Goal: Check status: Check status

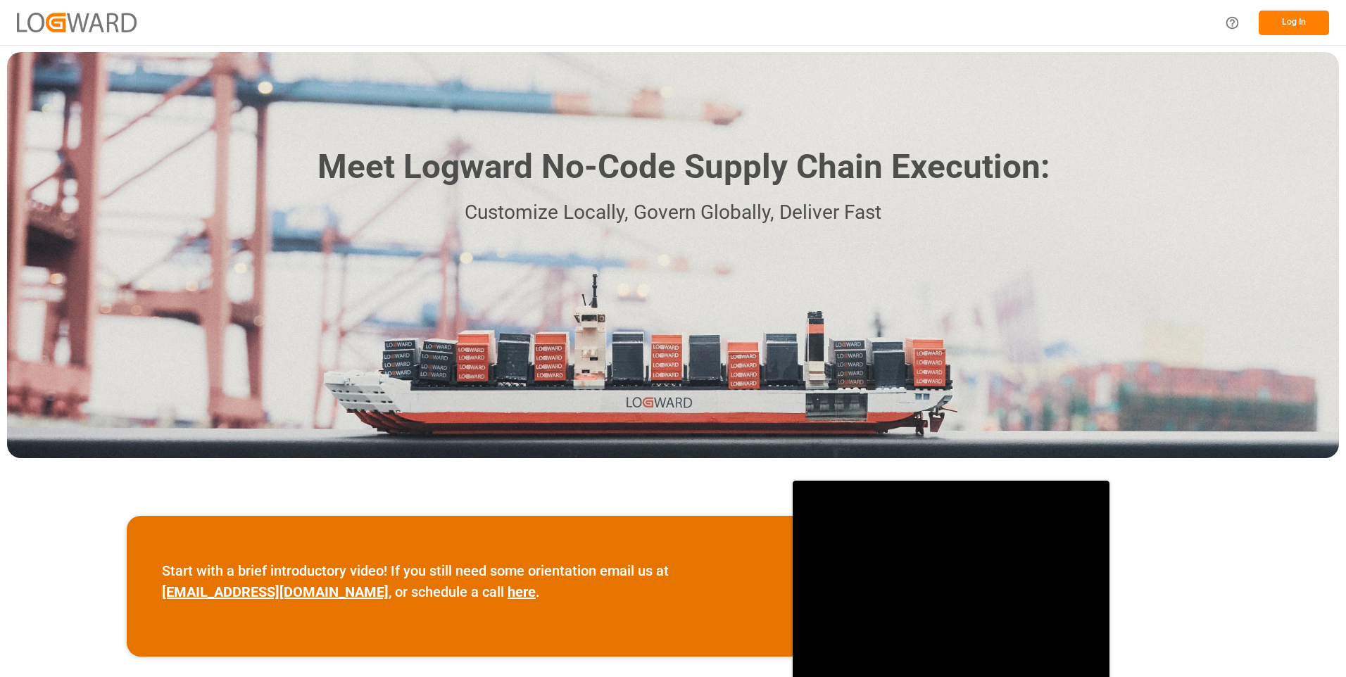
click at [1302, 23] on button "Log In" at bounding box center [1294, 23] width 70 height 25
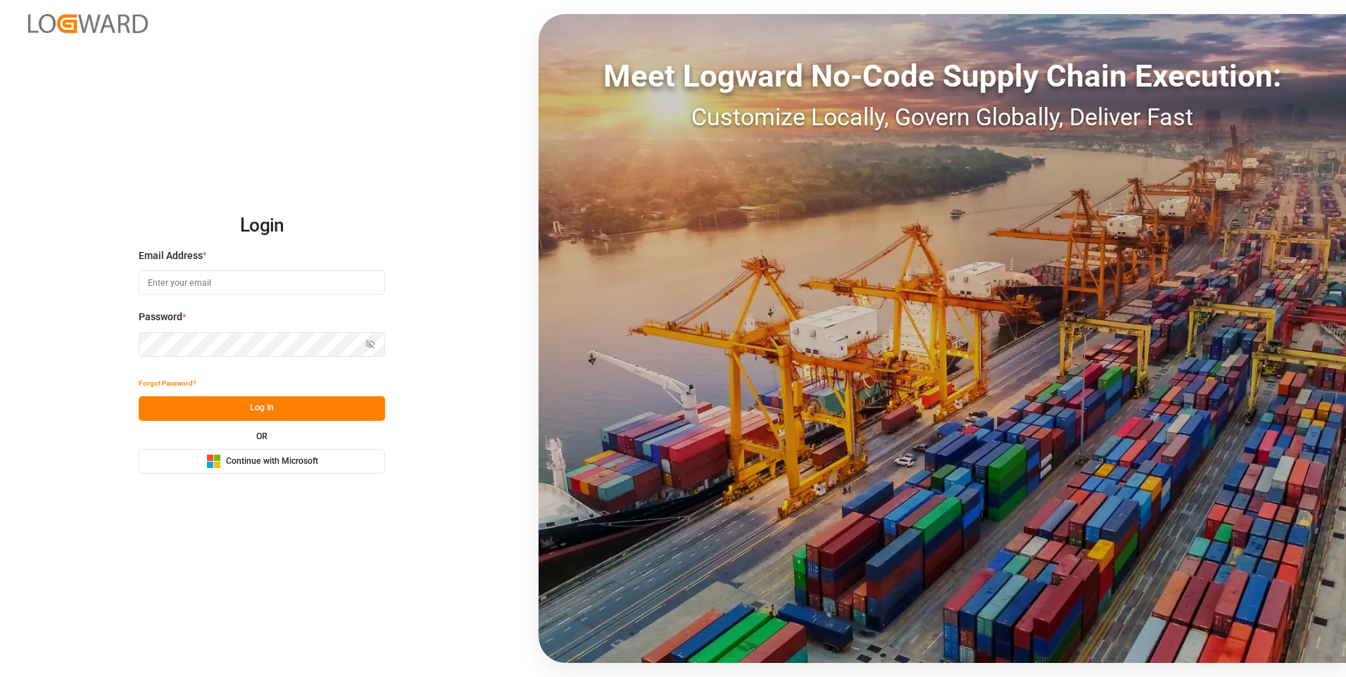
type input "[EMAIL_ADDRESS][PERSON_NAME][DOMAIN_NAME]"
click at [262, 402] on button "Log In" at bounding box center [262, 408] width 246 height 25
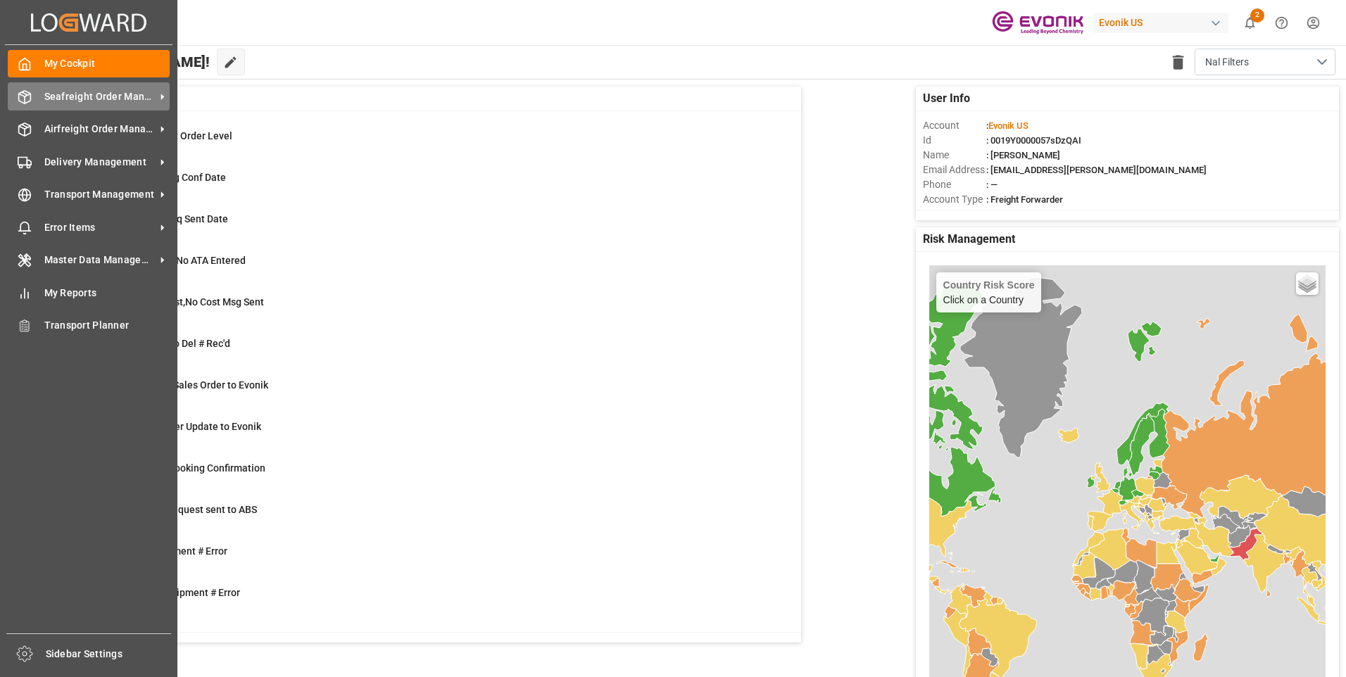
click at [154, 99] on span "Seafreight Order Management" at bounding box center [99, 96] width 111 height 15
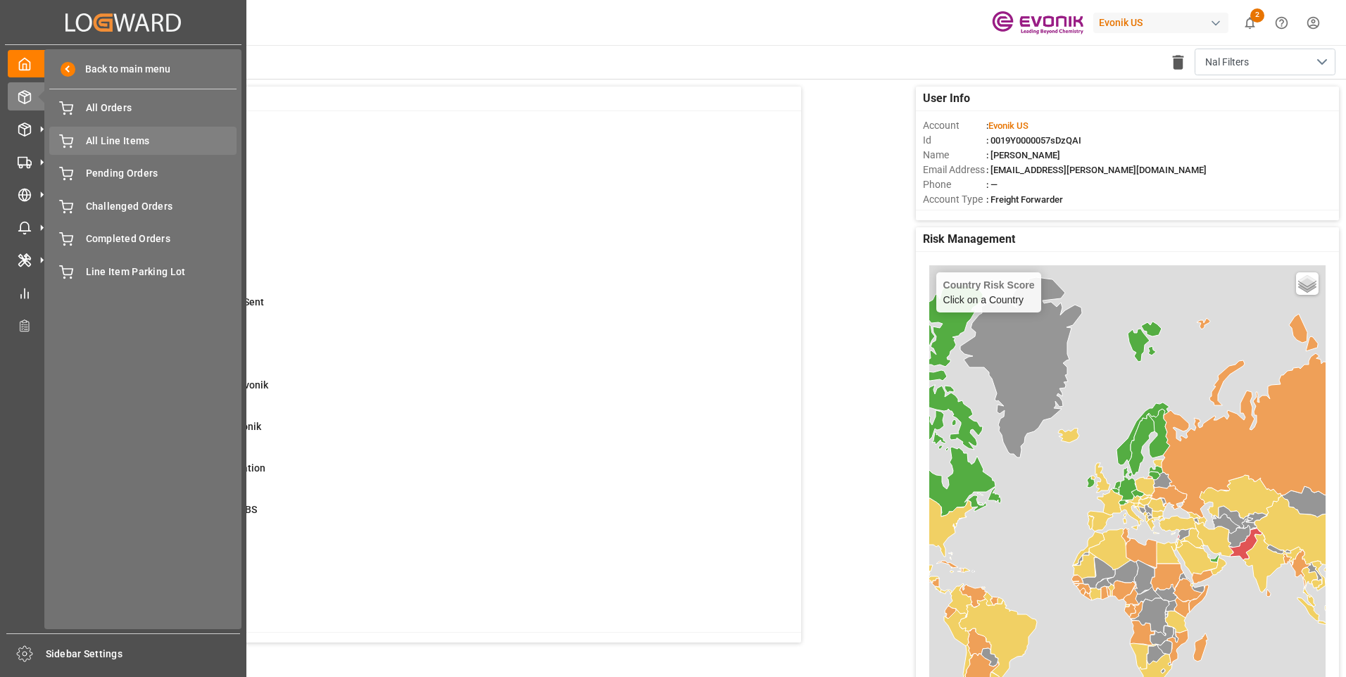
click at [151, 140] on span "All Line Items" at bounding box center [161, 141] width 151 height 15
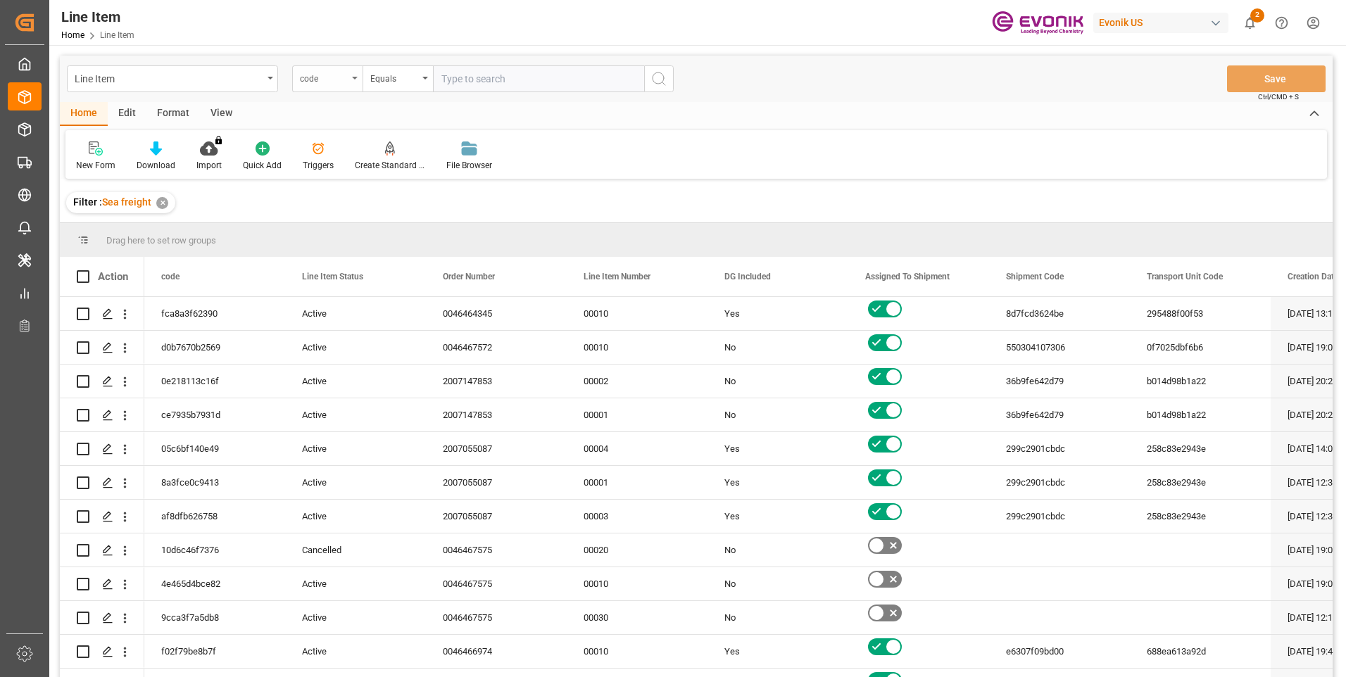
click at [353, 76] on div "code" at bounding box center [327, 78] width 70 height 27
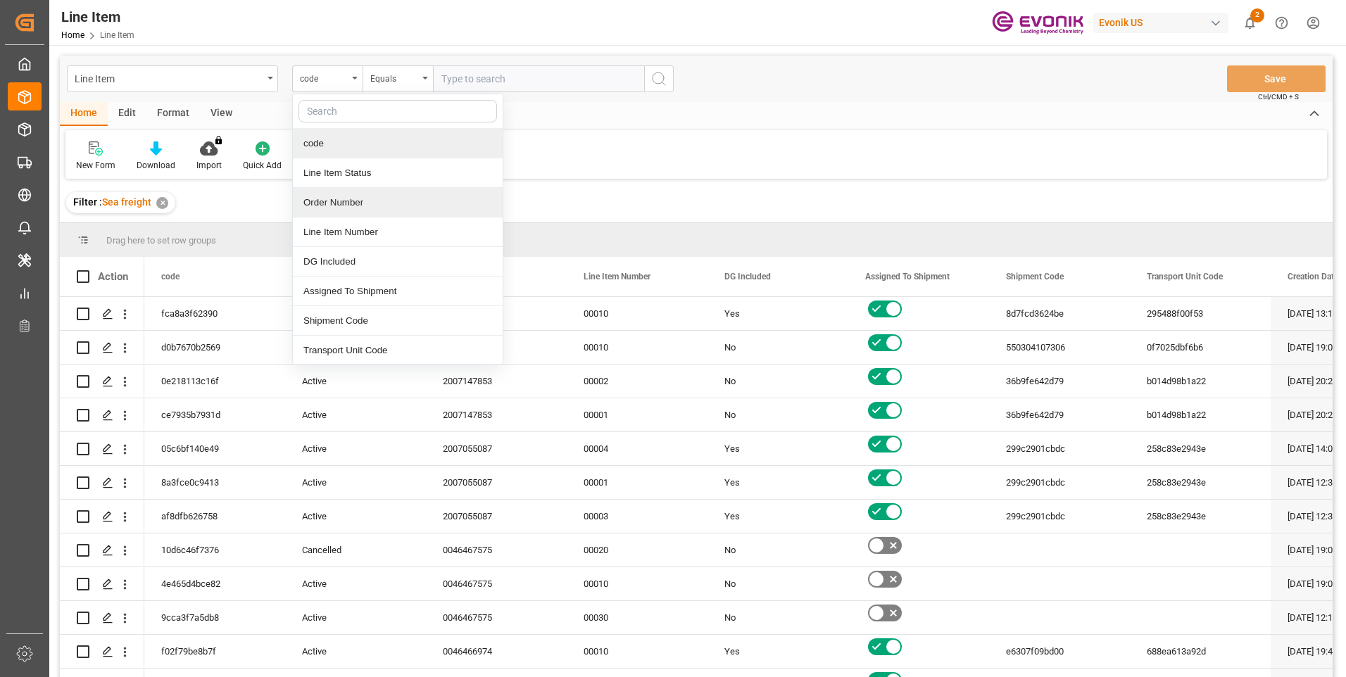
drag, startPoint x: 337, startPoint y: 206, endPoint x: 347, endPoint y: 169, distance: 38.1
click at [337, 206] on div "Order Number" at bounding box center [398, 203] width 210 height 30
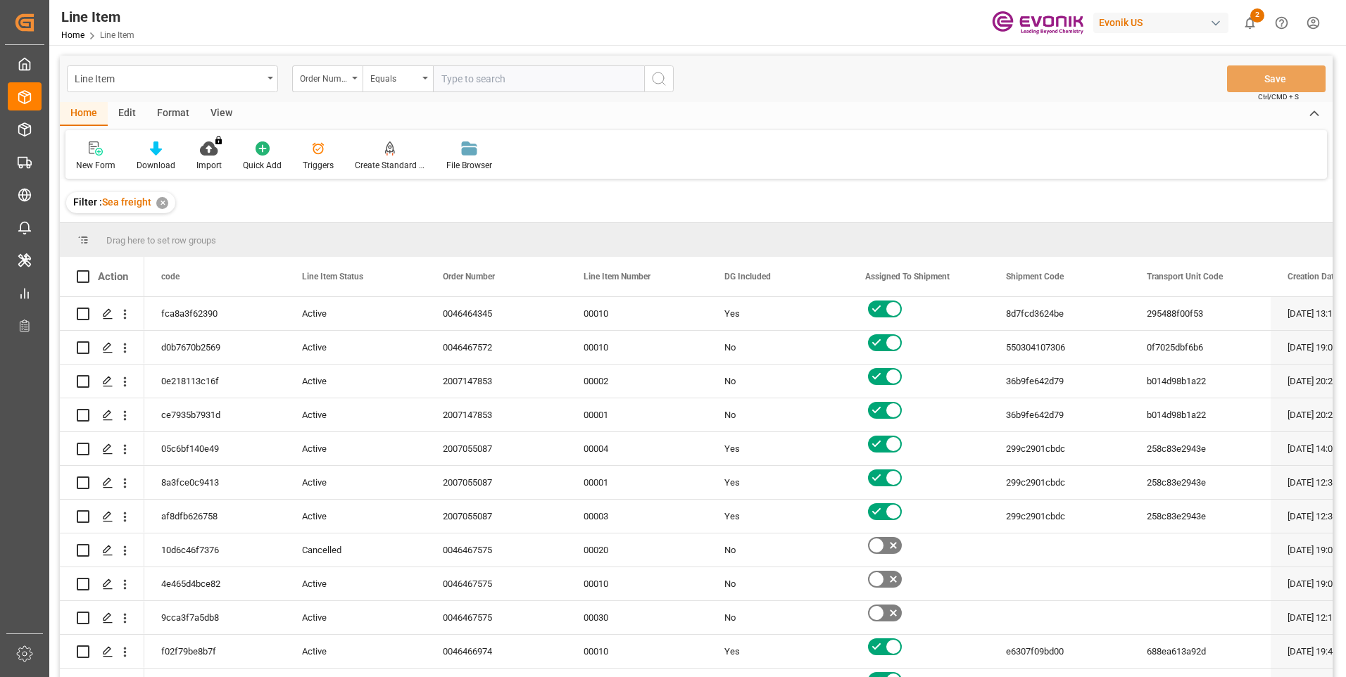
click at [460, 82] on input "text" at bounding box center [538, 78] width 211 height 27
paste input "0046463329"
type input "0046463329"
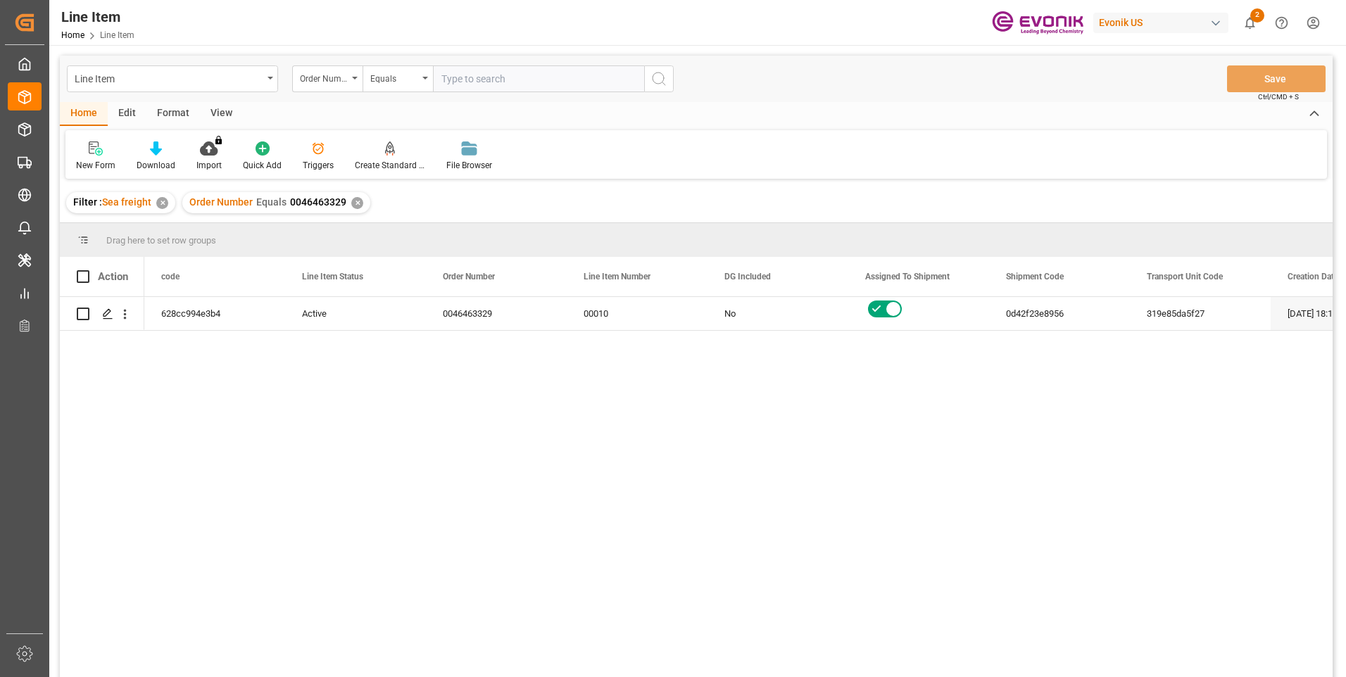
click at [164, 112] on div "Format" at bounding box center [173, 114] width 54 height 24
click at [82, 111] on div "Home" at bounding box center [84, 114] width 48 height 24
click at [209, 112] on div "View" at bounding box center [221, 114] width 43 height 24
click at [158, 146] on icon at bounding box center [160, 149] width 14 height 14
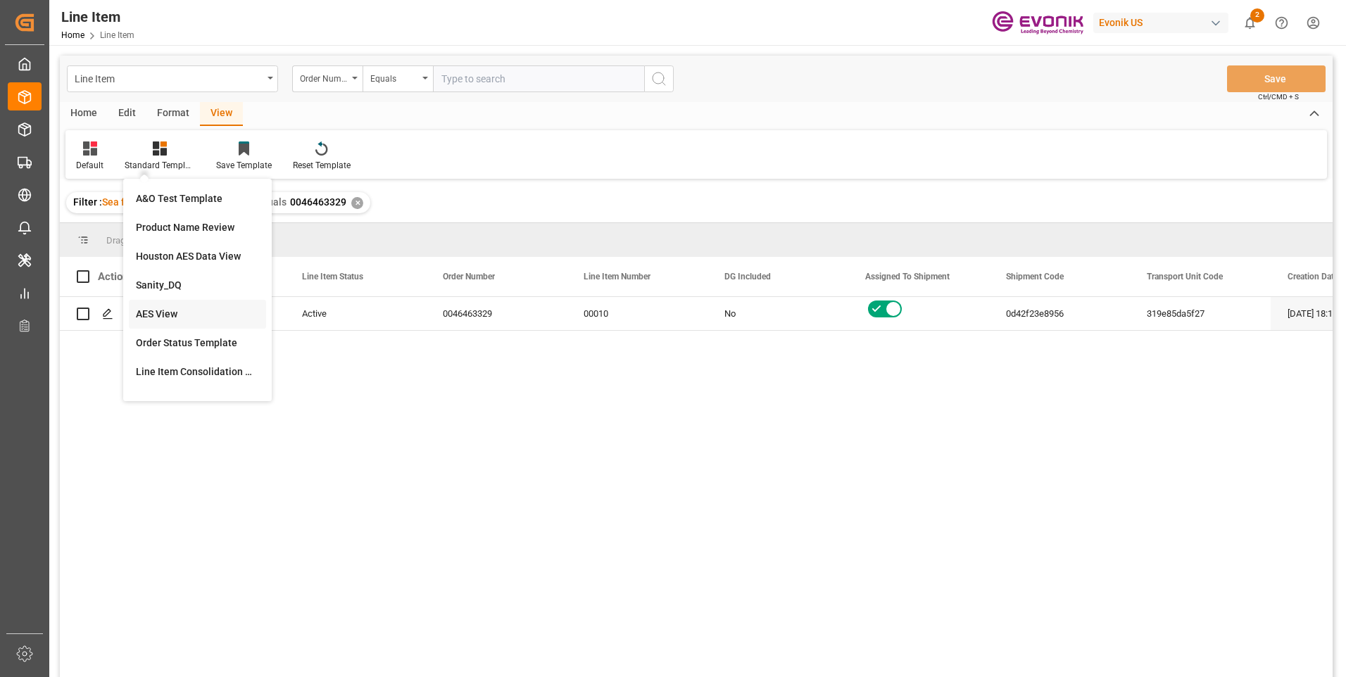
click at [179, 309] on div "AES View" at bounding box center [197, 314] width 123 height 15
